Goal: Information Seeking & Learning: Learn about a topic

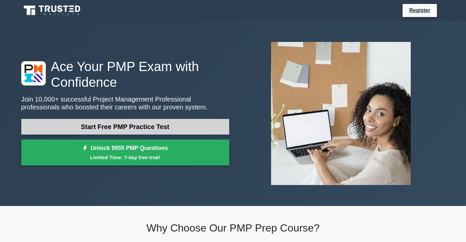
click at [130, 122] on link "Start Free PMP Practice Test" at bounding box center [125, 127] width 208 height 16
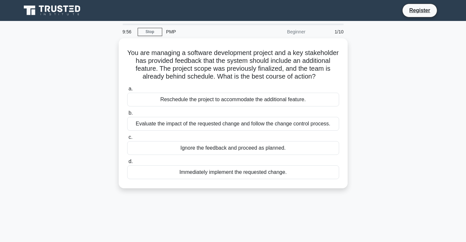
click at [387, 74] on div "You are managing a software development project and a key stakeholder has provi…" at bounding box center [233, 117] width 432 height 158
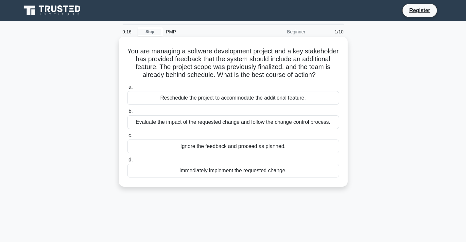
click at [194, 125] on div "Evaluate the impact of the requested change and follow the change control proce…" at bounding box center [233, 122] width 212 height 14
click at [127, 113] on input "b. Evaluate the impact of the requested change and follow the change control pr…" at bounding box center [127, 111] width 0 height 4
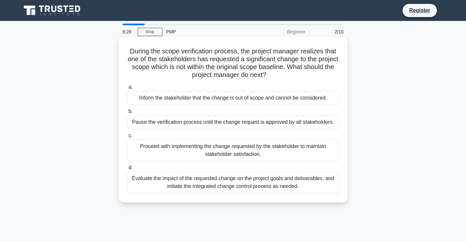
click at [247, 185] on div "Evaluate the impact of the requested change on the project goals and deliverabl…" at bounding box center [233, 182] width 212 height 22
click at [127, 170] on input "d. Evaluate the impact of the requested change on the project goals and deliver…" at bounding box center [127, 167] width 0 height 4
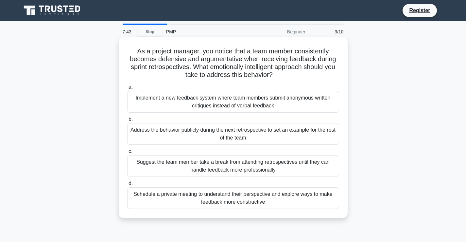
click at [238, 201] on div "Schedule a private meeting to understand their perspective and explore ways to …" at bounding box center [233, 198] width 212 height 22
click at [127, 185] on input "d. Schedule a private meeting to understand their perspective and explore ways …" at bounding box center [127, 183] width 0 height 4
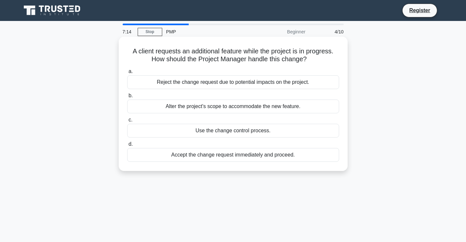
click at [214, 131] on div "Use the change control process." at bounding box center [233, 131] width 212 height 14
click at [127, 122] on input "c. Use the change control process." at bounding box center [127, 120] width 0 height 4
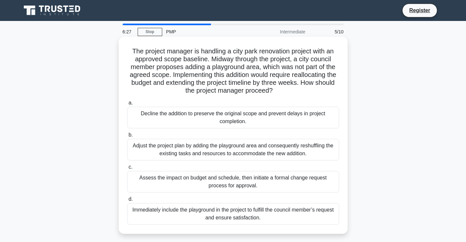
click at [221, 182] on div "Assess the impact on budget and schedule, then initiate a formal change request…" at bounding box center [233, 182] width 212 height 22
click at [127, 169] on input "c. Assess the impact on budget and schedule, then initiate a formal change requ…" at bounding box center [127, 167] width 0 height 4
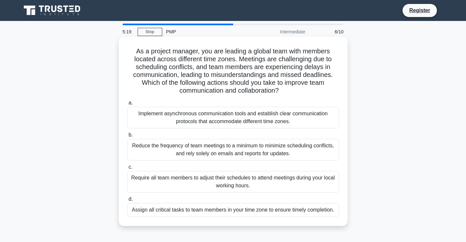
click at [208, 116] on div "Implement asynchronous communication tools and establish clear communication pr…" at bounding box center [233, 118] width 212 height 22
click at [127, 105] on input "a. Implement asynchronous communication tools and establish clear communication…" at bounding box center [127, 103] width 0 height 4
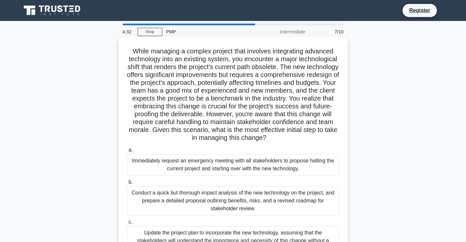
scroll to position [65, 0]
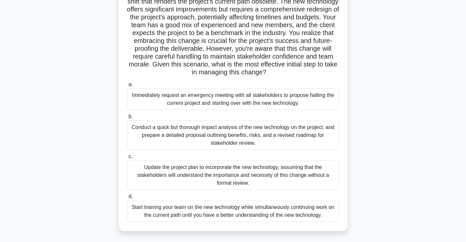
click at [192, 138] on div "Conduct a quick but thorough impact analysis of the new technology on the proje…" at bounding box center [233, 134] width 212 height 29
click at [127, 119] on input "b. Conduct a quick but thorough impact analysis of the new technology on the pr…" at bounding box center [127, 116] width 0 height 4
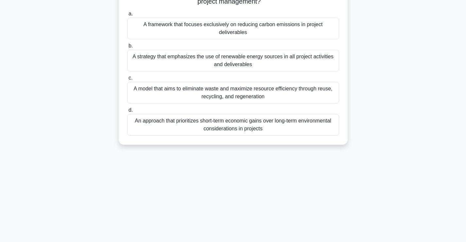
scroll to position [0, 0]
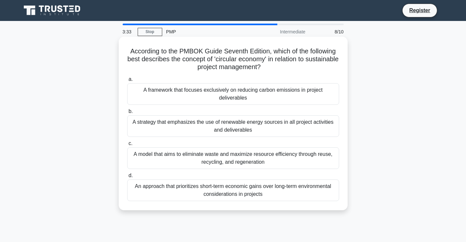
click at [246, 192] on div "An approach that prioritizes short-term economic gains over long-term environme…" at bounding box center [233, 190] width 212 height 22
click at [127, 178] on input "d. An approach that prioritizes short-term economic gains over long-term enviro…" at bounding box center [127, 175] width 0 height 4
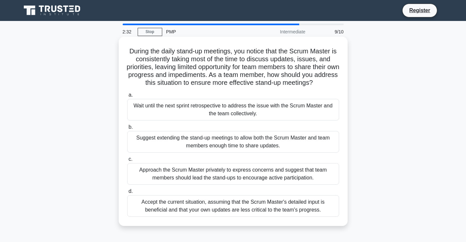
click at [205, 179] on div "Approach the Scrum Master privately to express concerns and suggest that team m…" at bounding box center [233, 174] width 212 height 22
click at [127, 161] on input "c. Approach the Scrum Master privately to express concerns and suggest that tea…" at bounding box center [127, 159] width 0 height 4
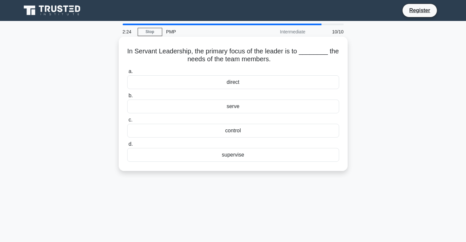
click at [236, 109] on div "serve" at bounding box center [233, 106] width 212 height 14
click at [127, 98] on input "b. serve" at bounding box center [127, 96] width 0 height 4
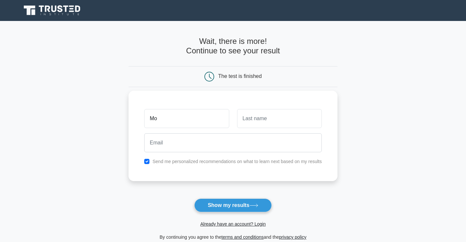
type input "Mohammad"
type input "Alhanbali"
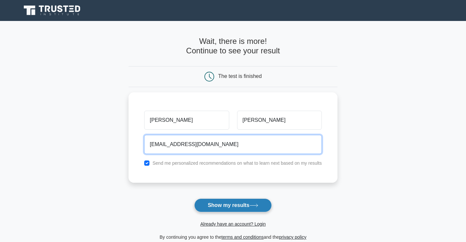
type input "malhanbali@yahoo.com"
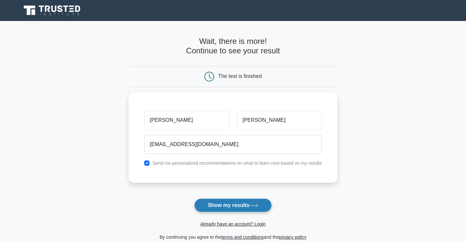
click at [231, 204] on button "Show my results" at bounding box center [232, 205] width 77 height 14
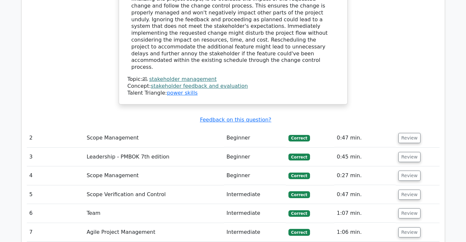
scroll to position [817, 0]
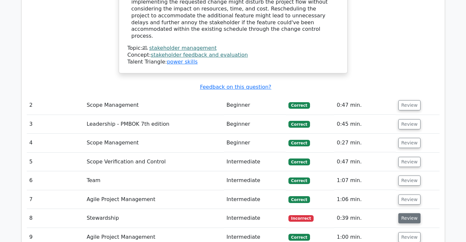
click at [408, 213] on button "Review" at bounding box center [409, 218] width 22 height 10
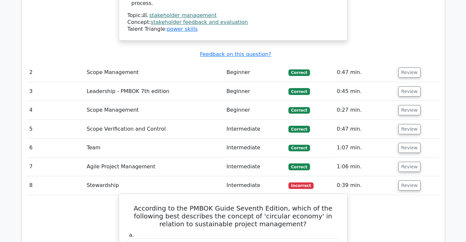
scroll to position [916, 0]
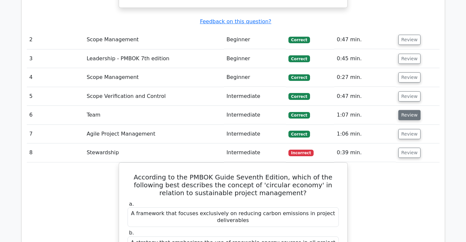
click at [408, 110] on button "Review" at bounding box center [409, 115] width 22 height 10
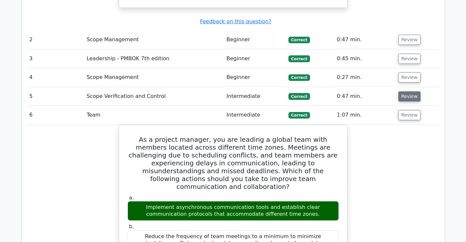
click at [406, 91] on button "Review" at bounding box center [409, 96] width 22 height 10
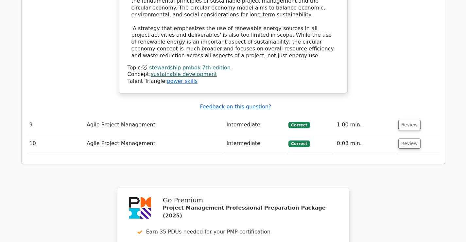
scroll to position [2158, 0]
